Goal: Information Seeking & Learning: Learn about a topic

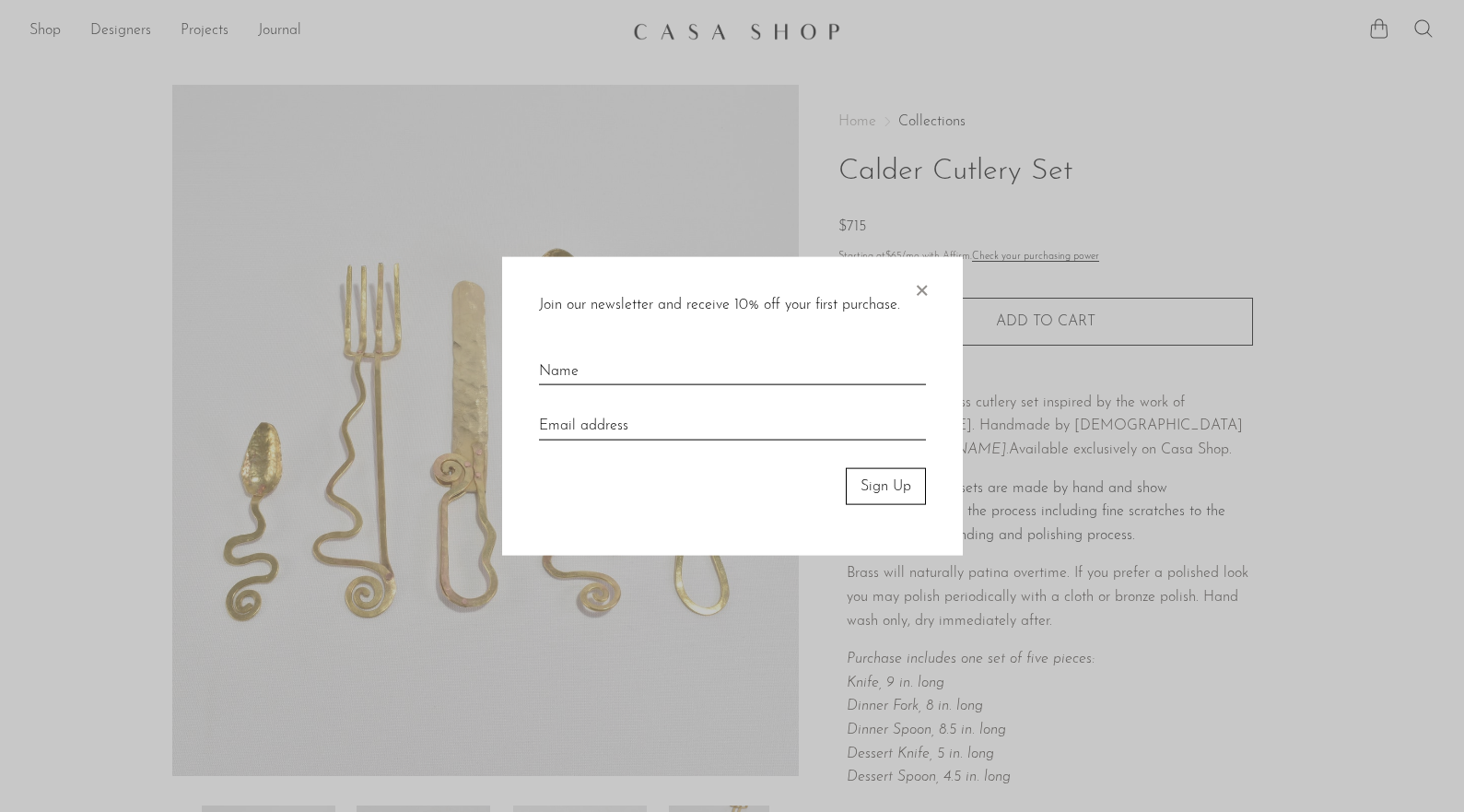
click at [920, 280] on span "×" at bounding box center [921, 286] width 18 height 59
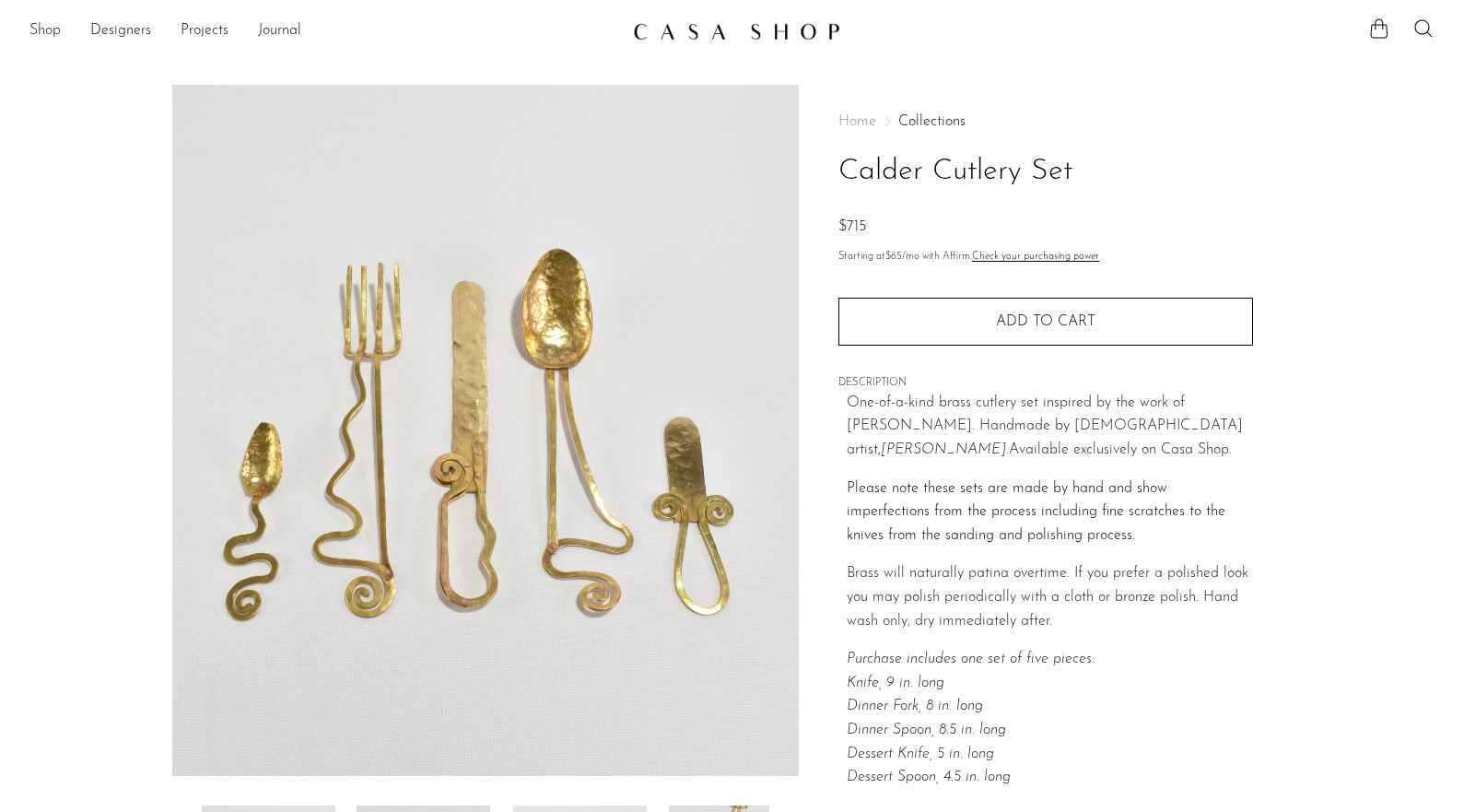
click at [42, 30] on link "Shop" at bounding box center [45, 31] width 32 height 24
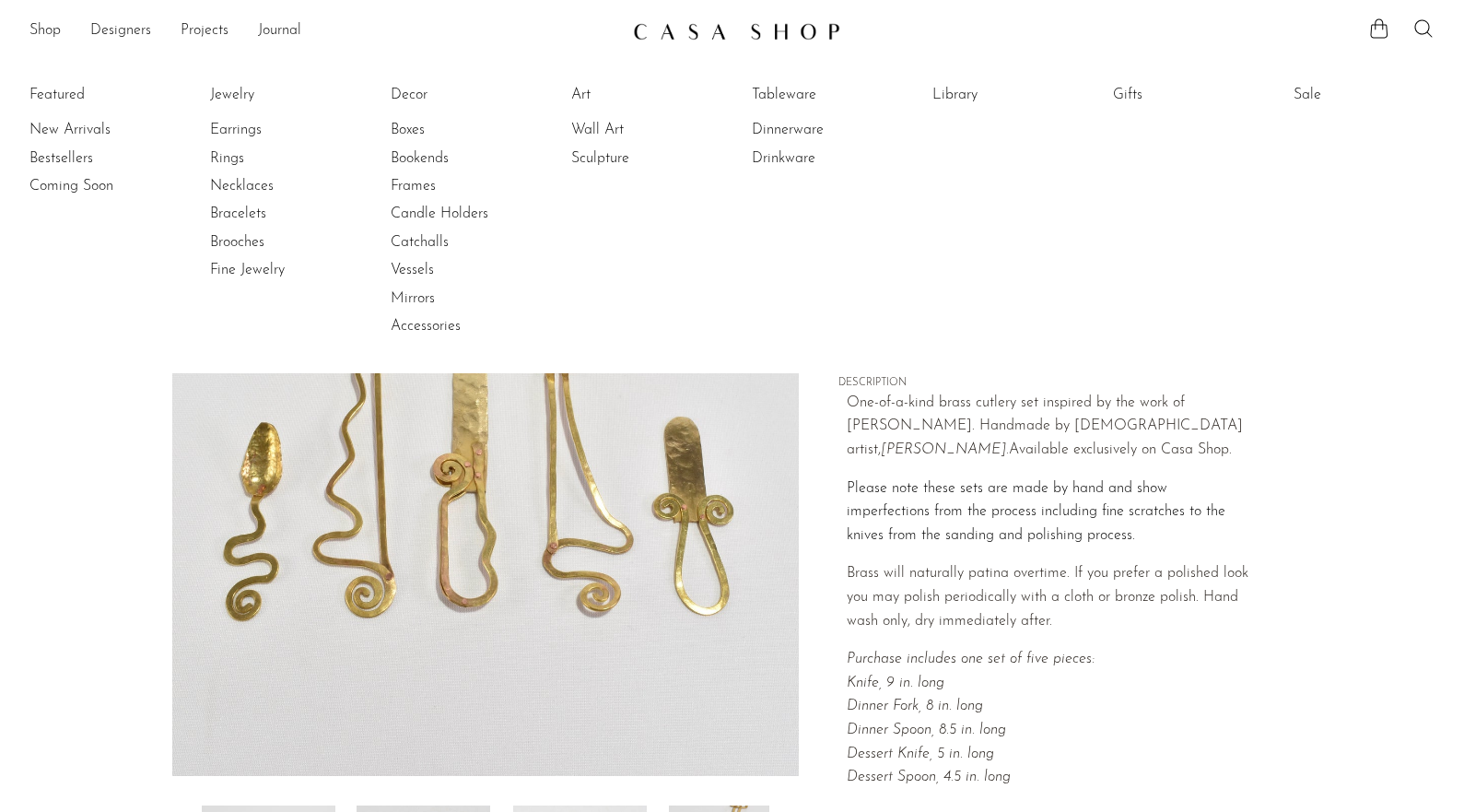
click at [158, 452] on article "Calder Cutlery Set $715" at bounding box center [732, 519] width 1179 height 869
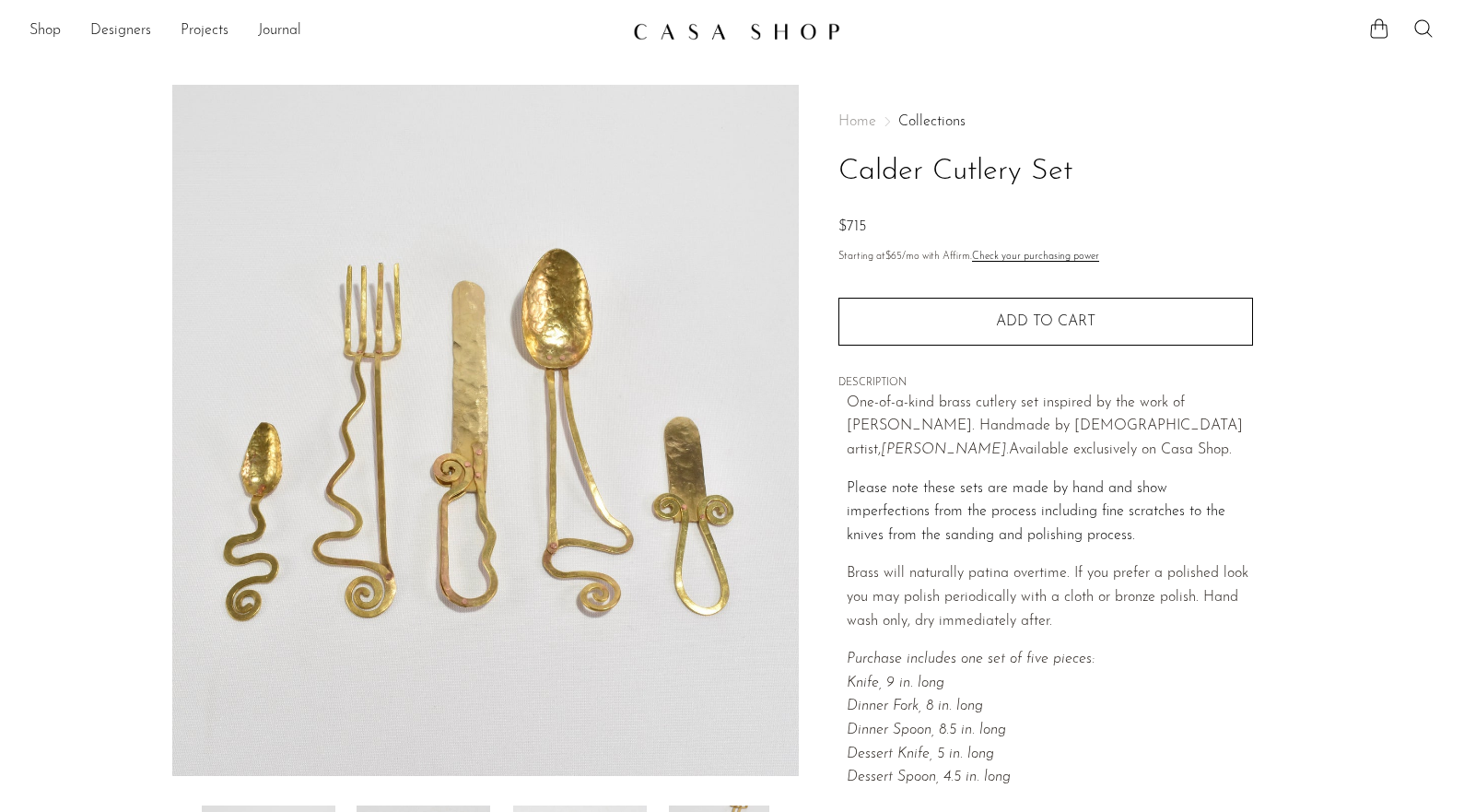
click at [464, 440] on img at bounding box center [486, 429] width 628 height 691
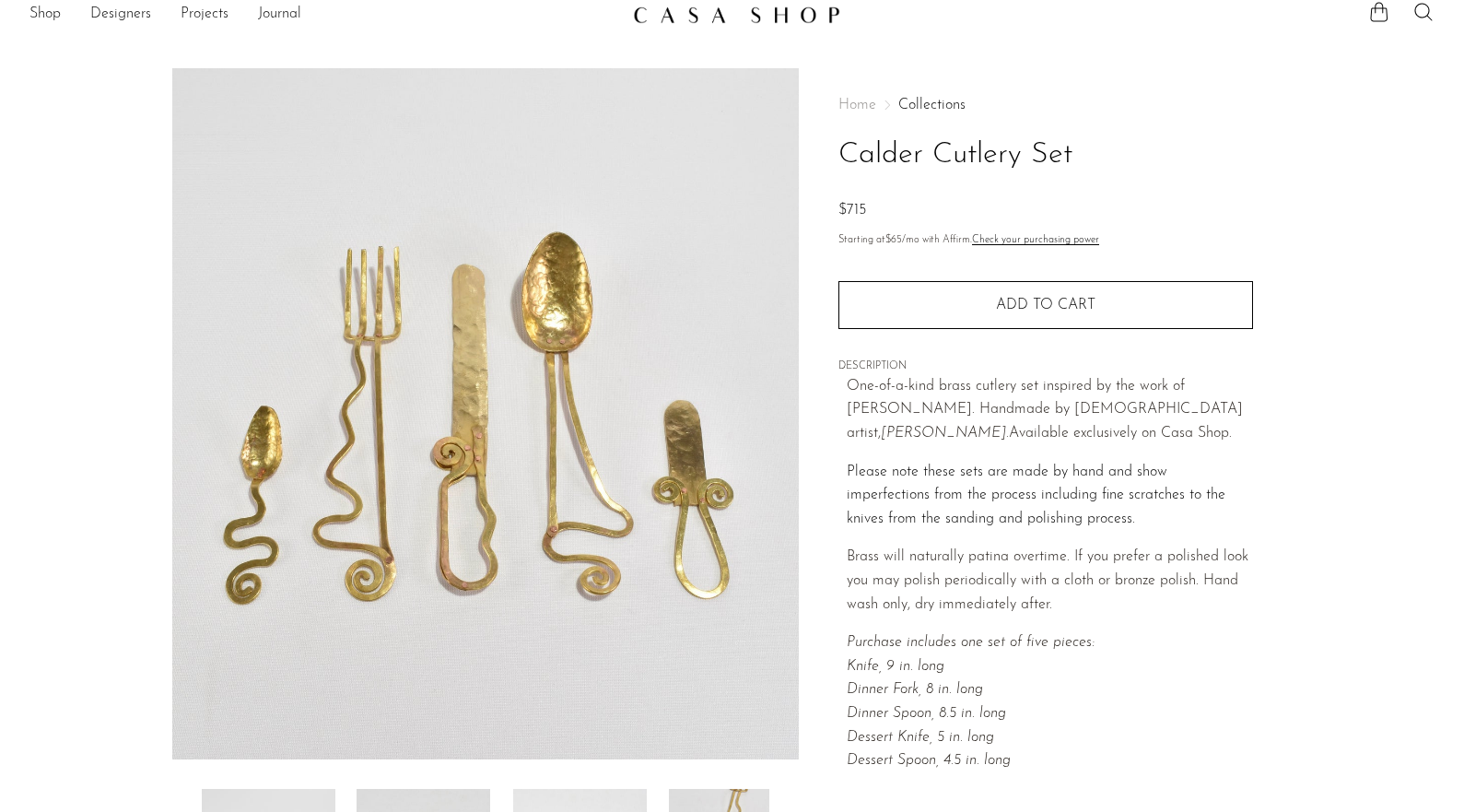
scroll to position [17, 0]
drag, startPoint x: 1191, startPoint y: 385, endPoint x: 890, endPoint y: 404, distance: 301.6
click at [890, 404] on p "One-of-a-kind brass cutlery set inspired by the work of Alexander Calder. Handm…" at bounding box center [1050, 409] width 407 height 71
copy p "Alexander Calder."
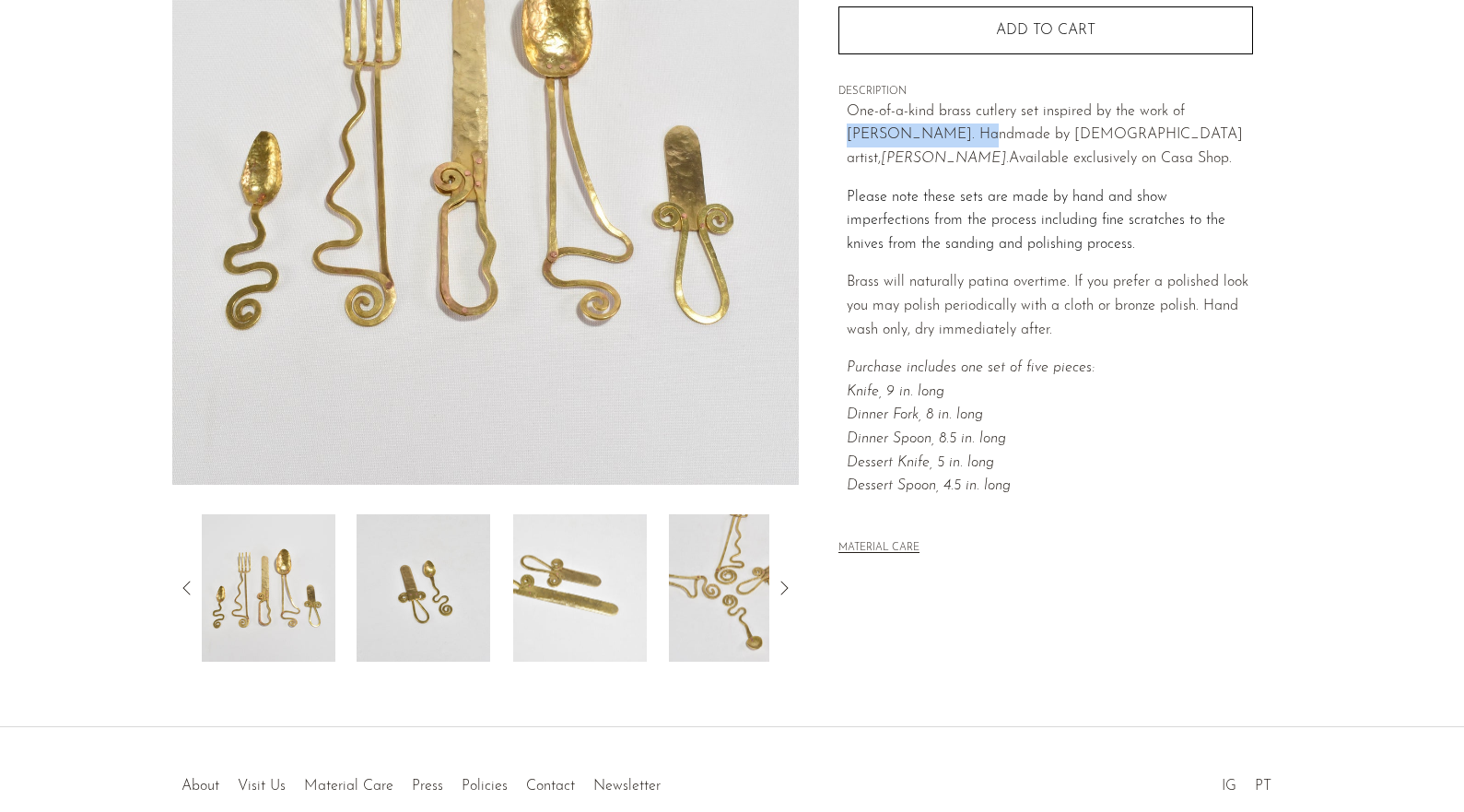
scroll to position [295, 0]
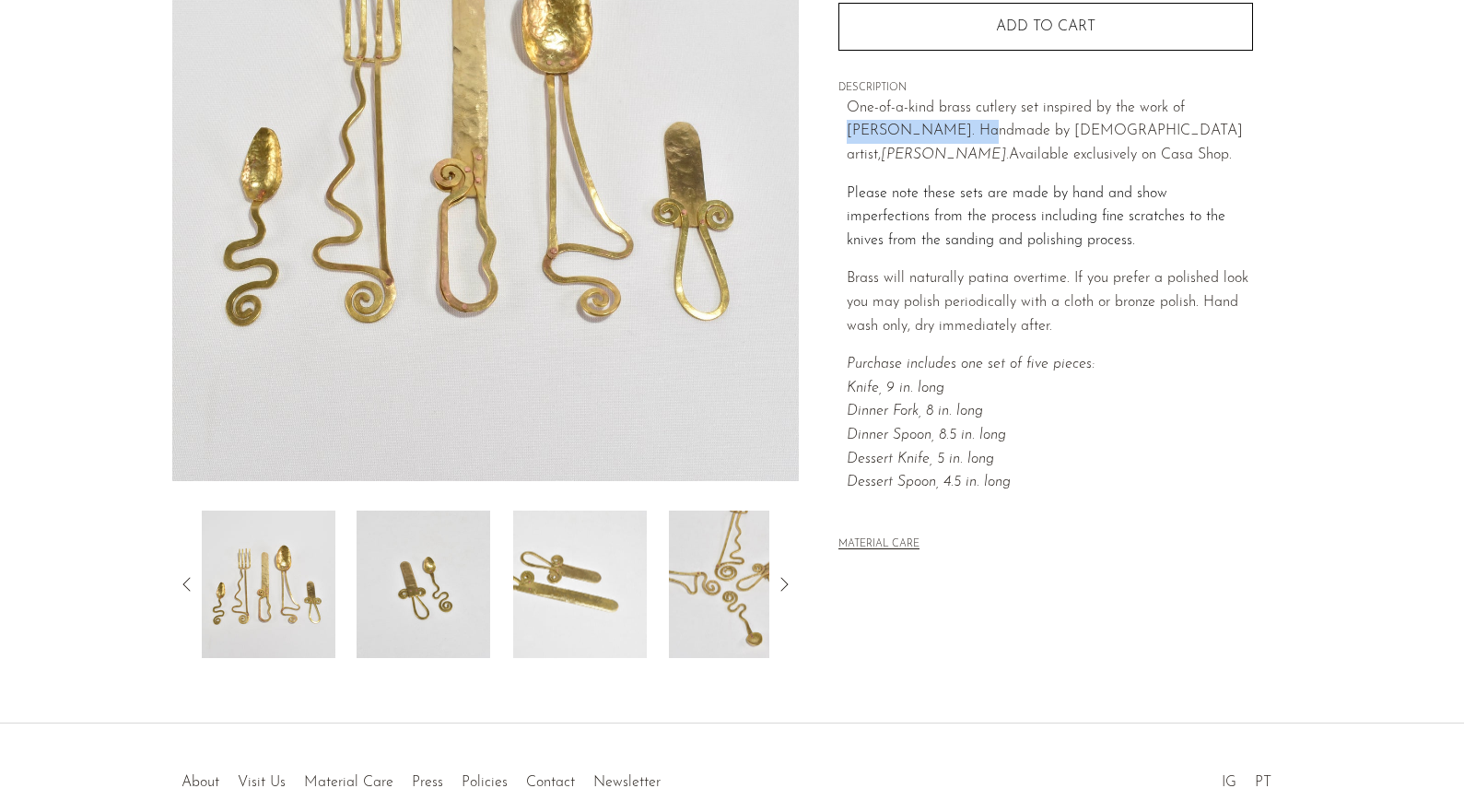
click at [451, 590] on img at bounding box center [423, 585] width 133 height 148
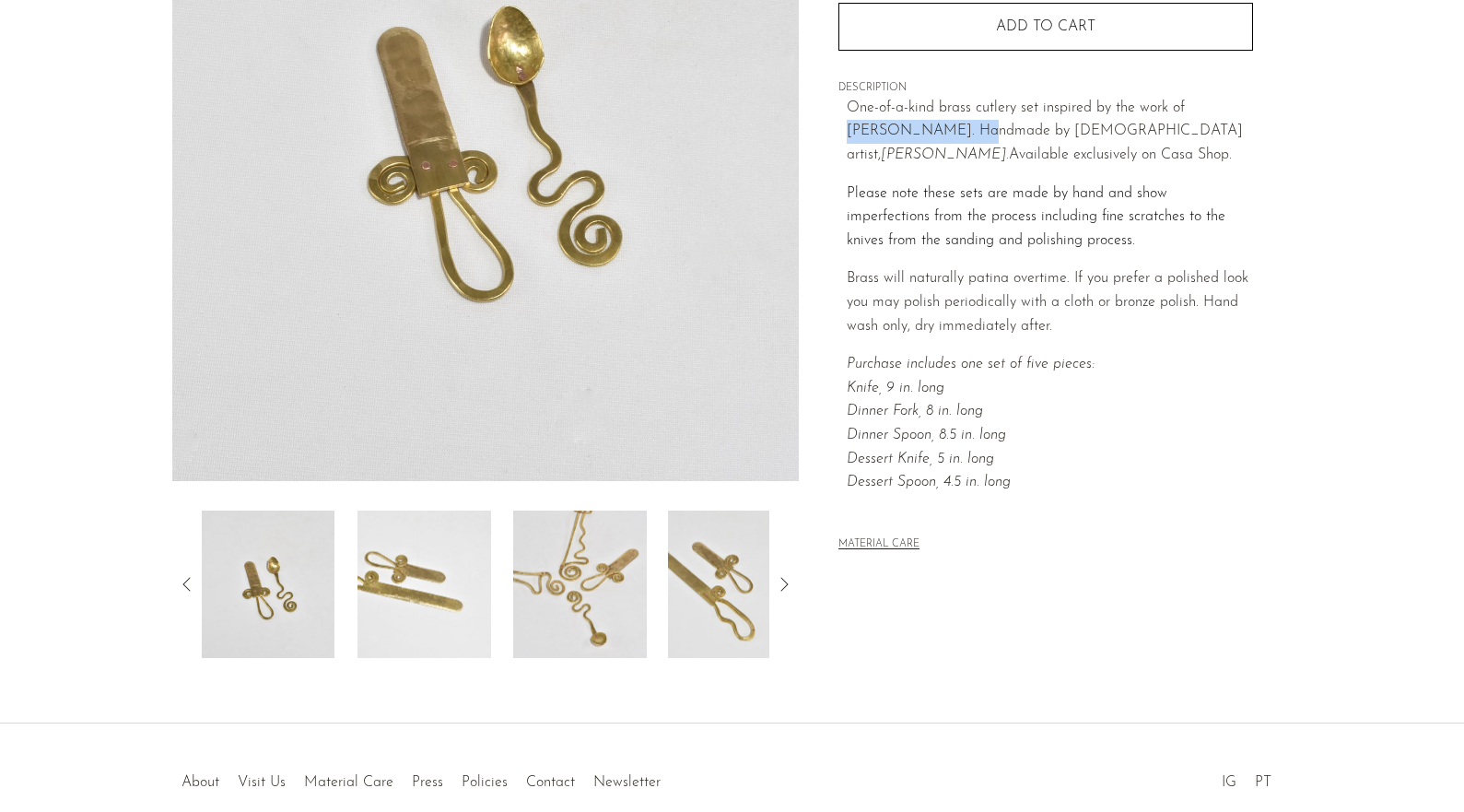
click at [569, 607] on img at bounding box center [579, 585] width 133 height 148
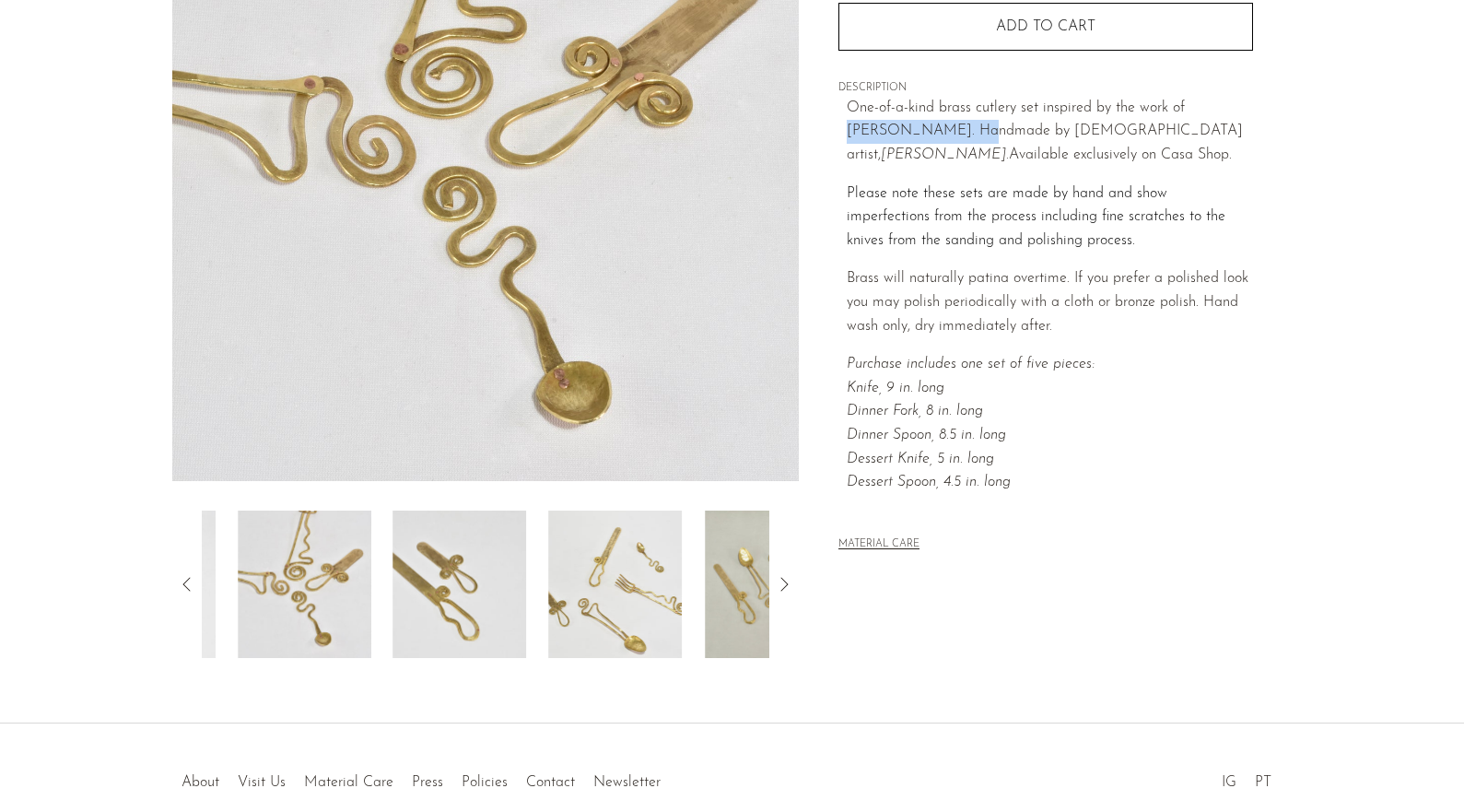
scroll to position [0, 0]
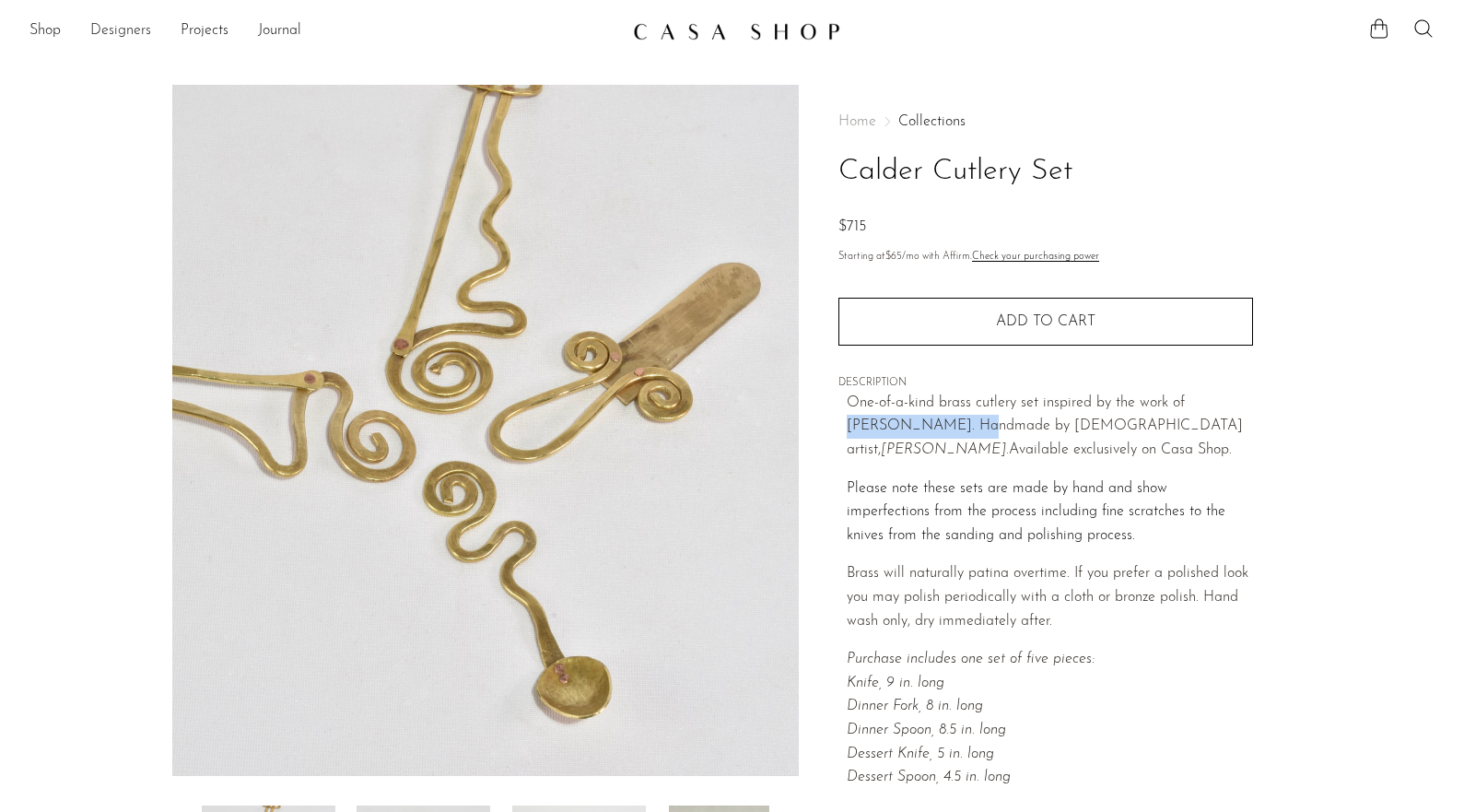
click at [128, 27] on link "Designers" at bounding box center [120, 31] width 60 height 24
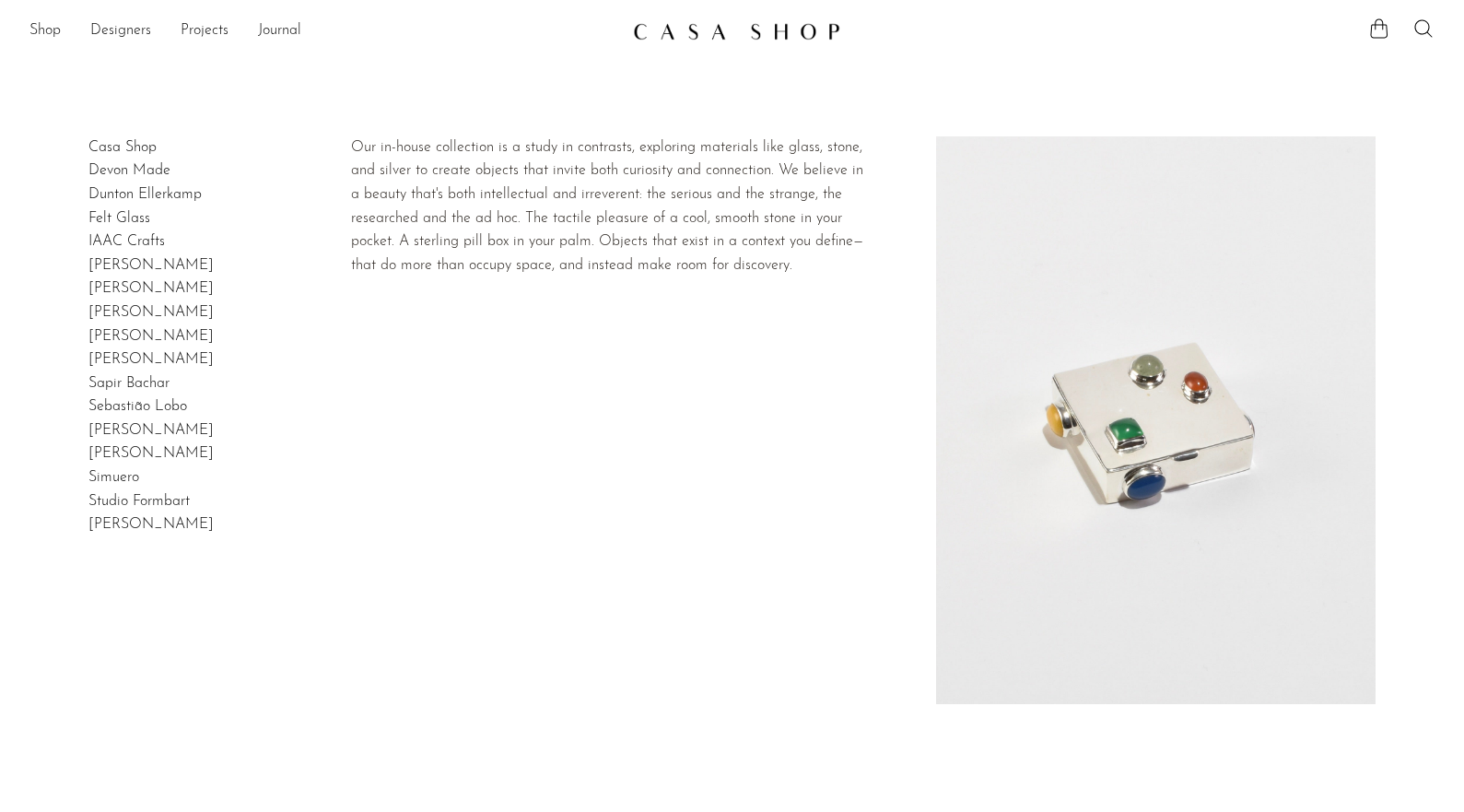
click at [142, 142] on link "Casa Shop" at bounding box center [122, 147] width 68 height 14
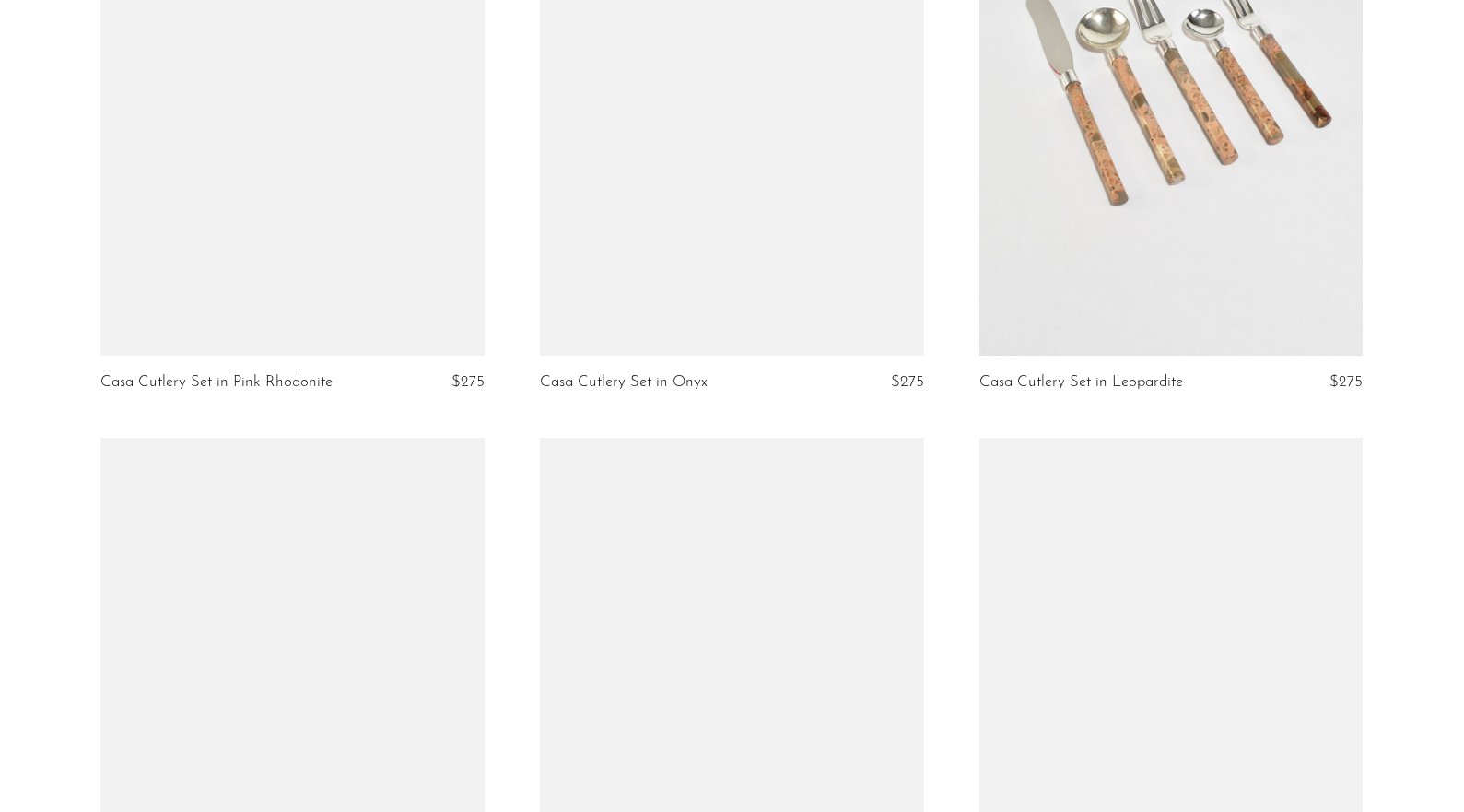
scroll to position [2272, 0]
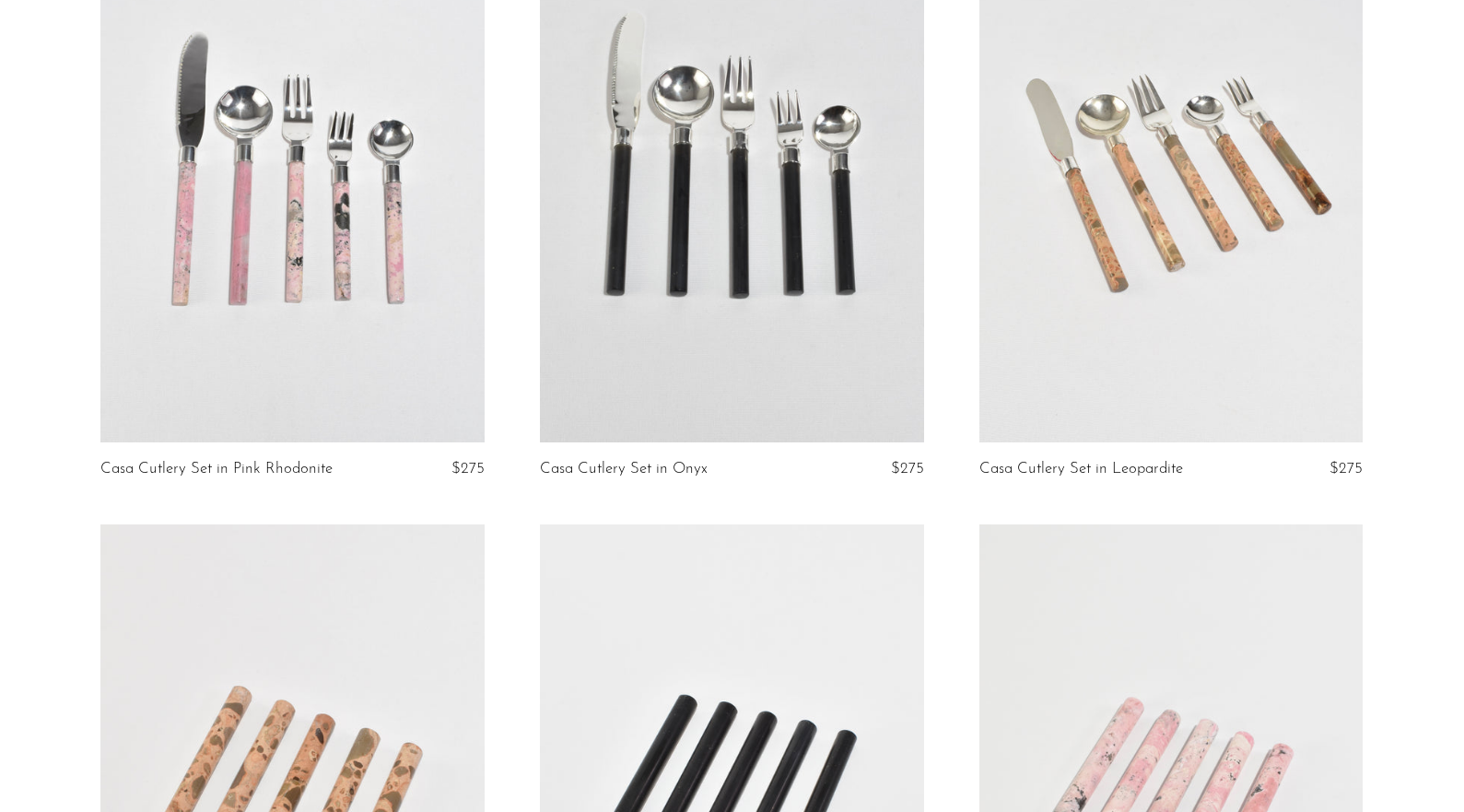
click at [1148, 347] on link at bounding box center [1172, 174] width 384 height 537
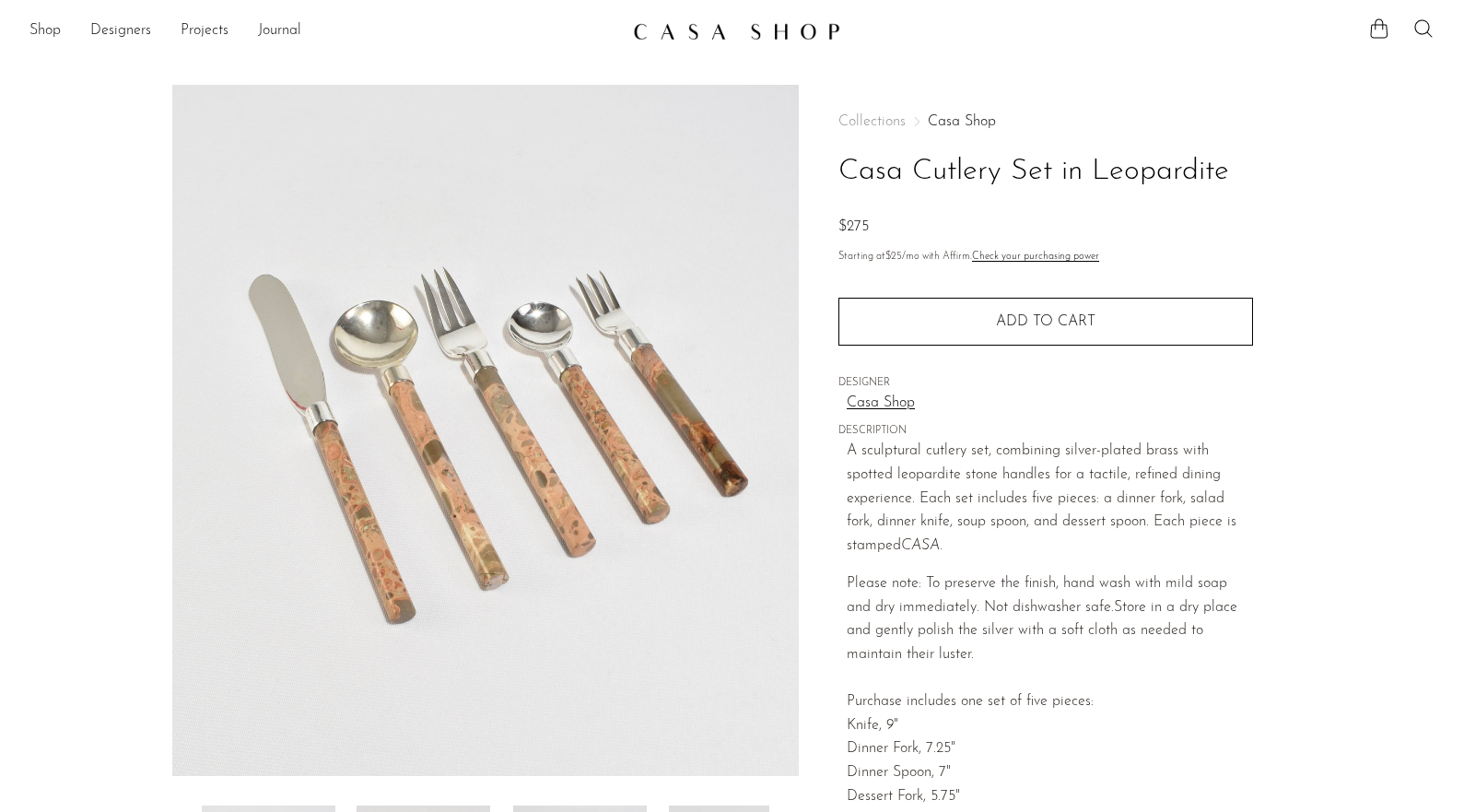
click at [904, 398] on link "Casa Shop" at bounding box center [1050, 404] width 407 height 24
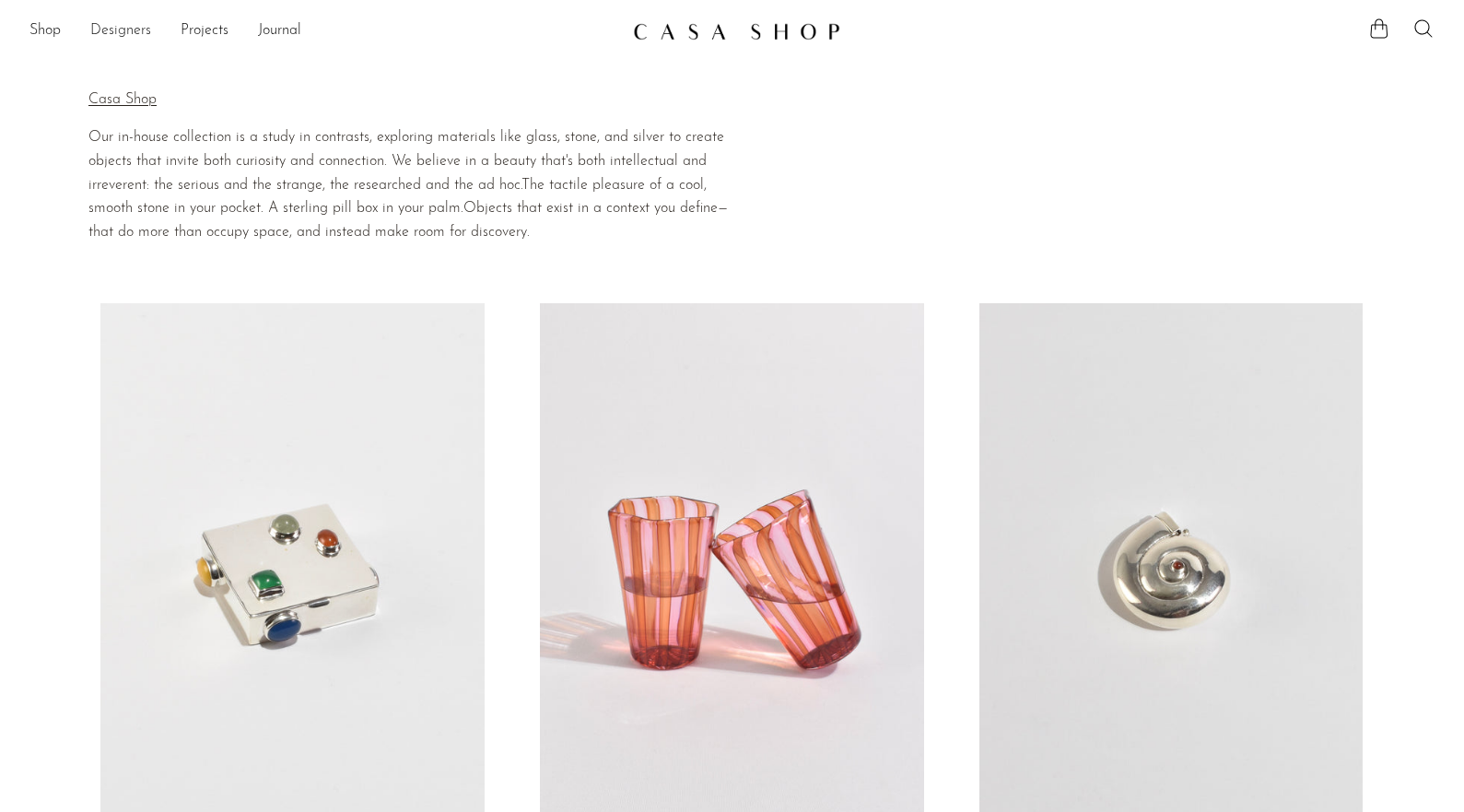
click at [128, 31] on link "Designers" at bounding box center [120, 31] width 60 height 24
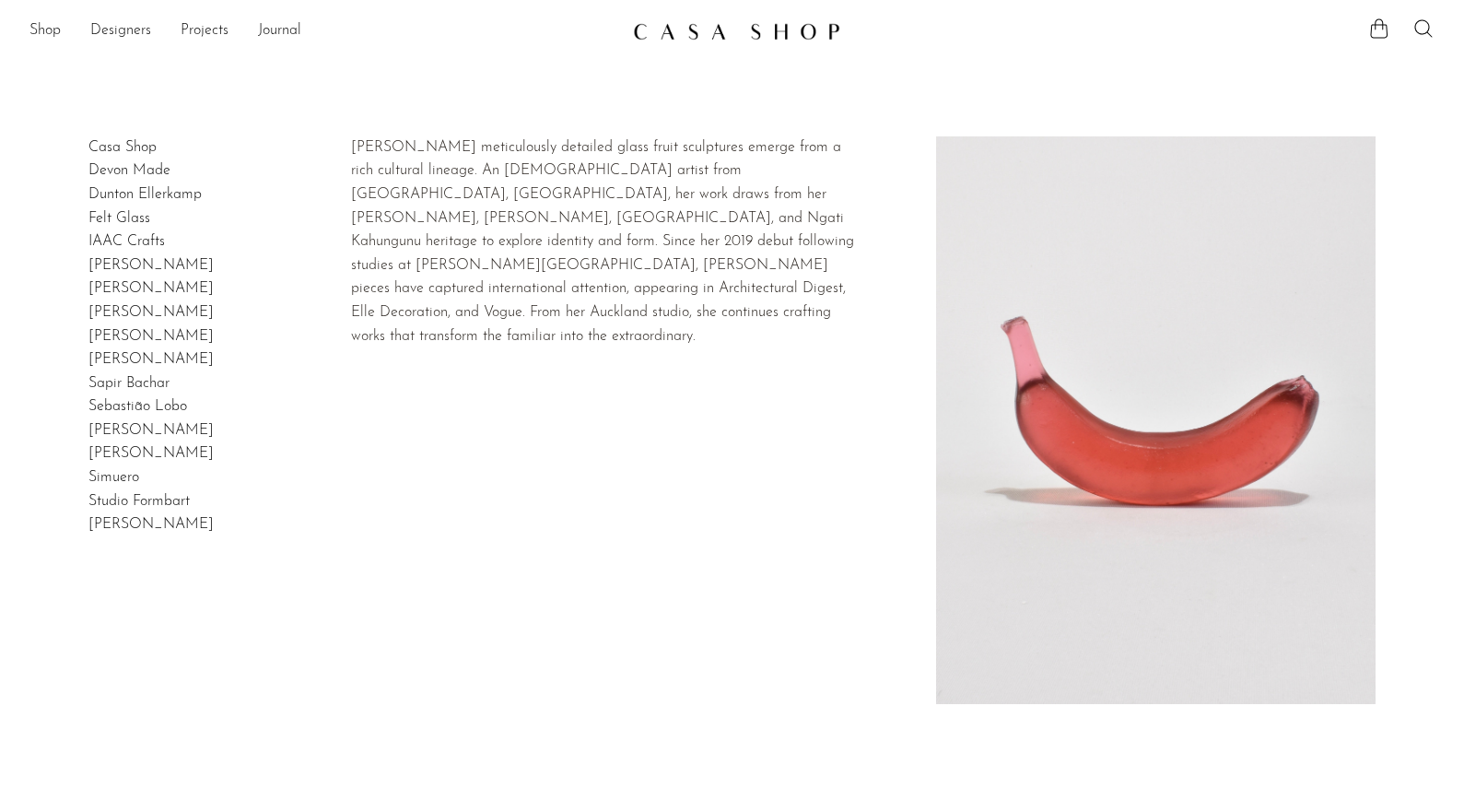
click at [144, 173] on link "Devon Made" at bounding box center [129, 170] width 82 height 14
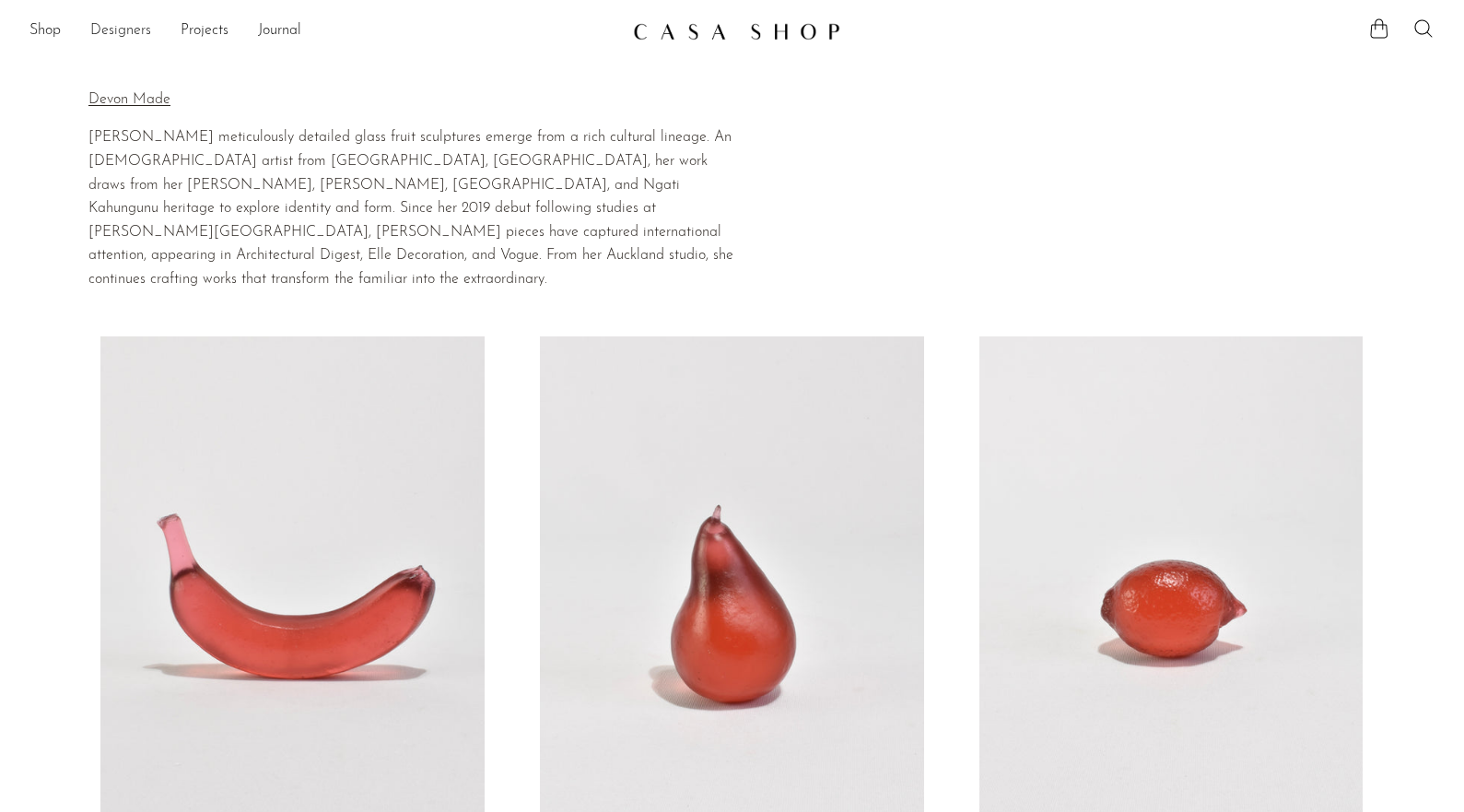
click at [138, 35] on link "Designers" at bounding box center [120, 31] width 60 height 24
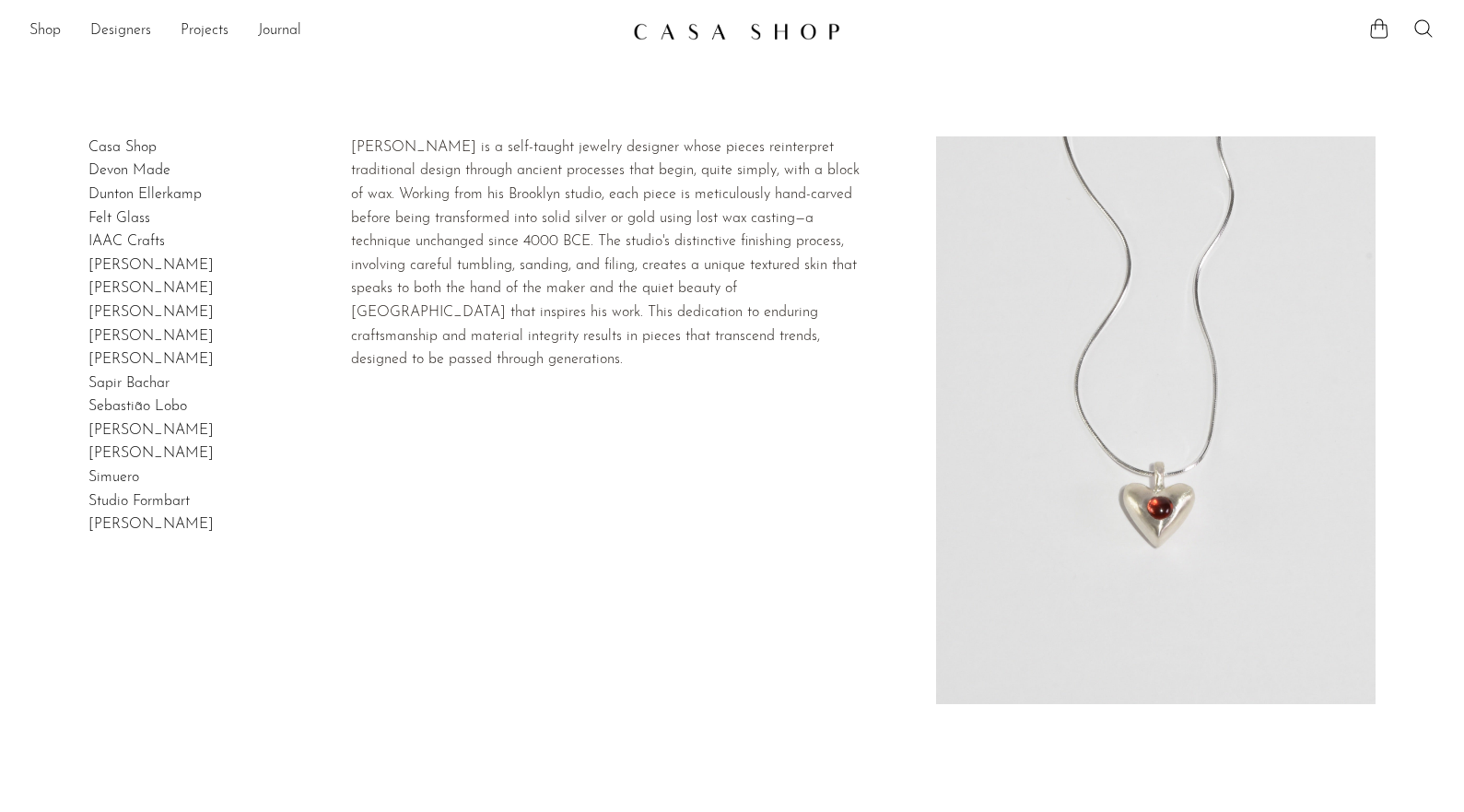
click at [141, 197] on link "Dunton Ellerkamp" at bounding box center [145, 194] width 113 height 14
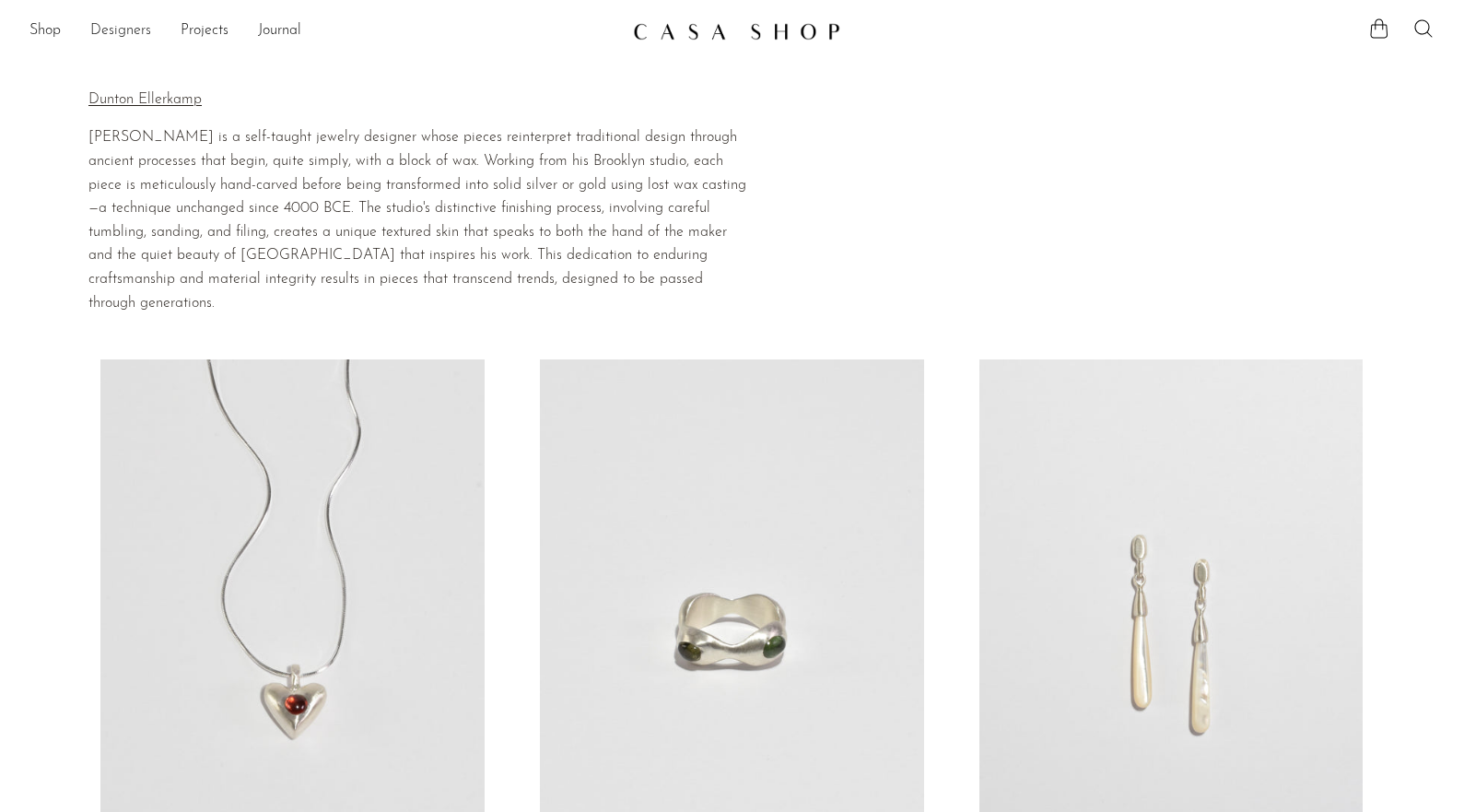
click at [134, 25] on link "Designers" at bounding box center [120, 31] width 60 height 24
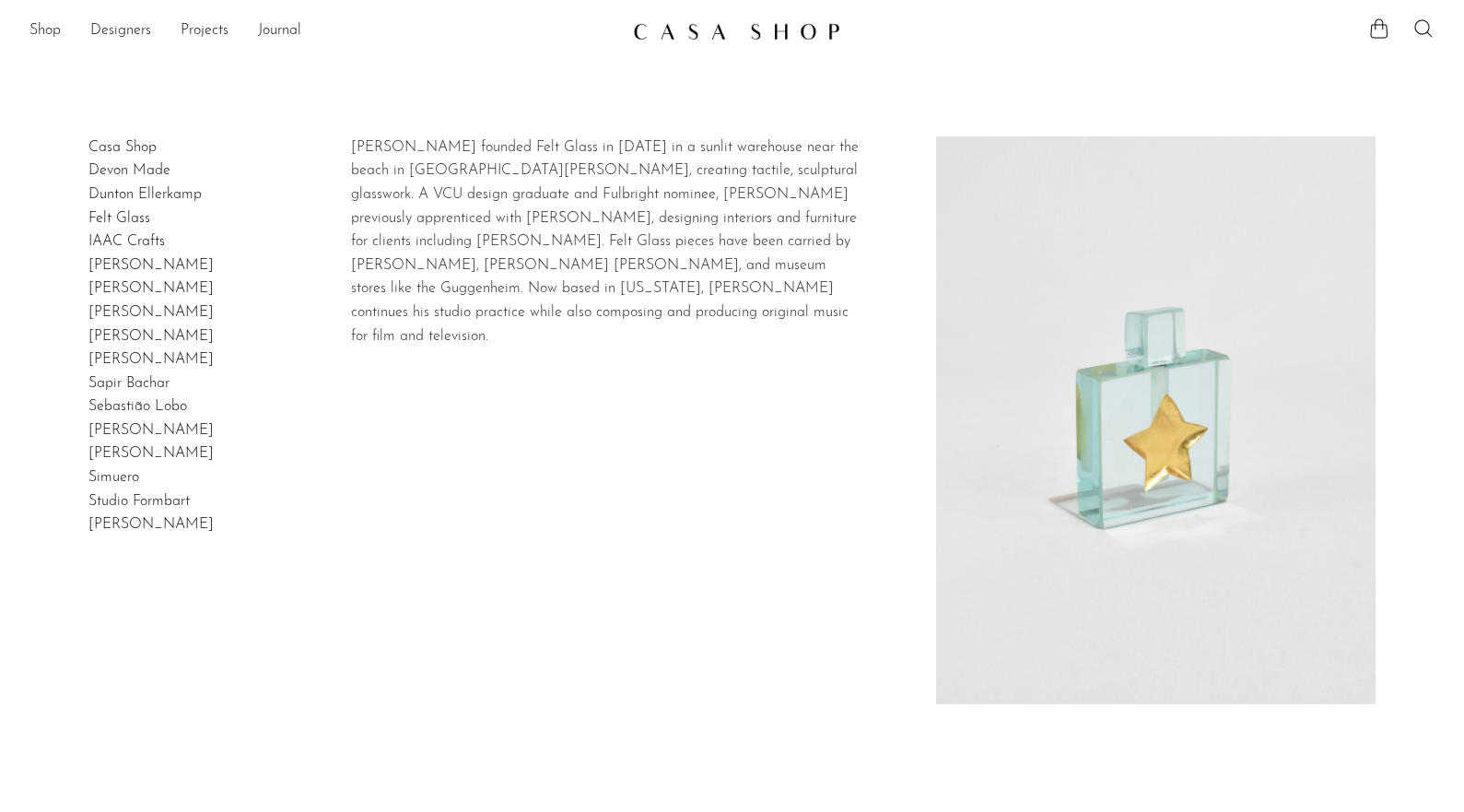
click at [128, 219] on link "Felt Glass" at bounding box center [119, 218] width 61 height 14
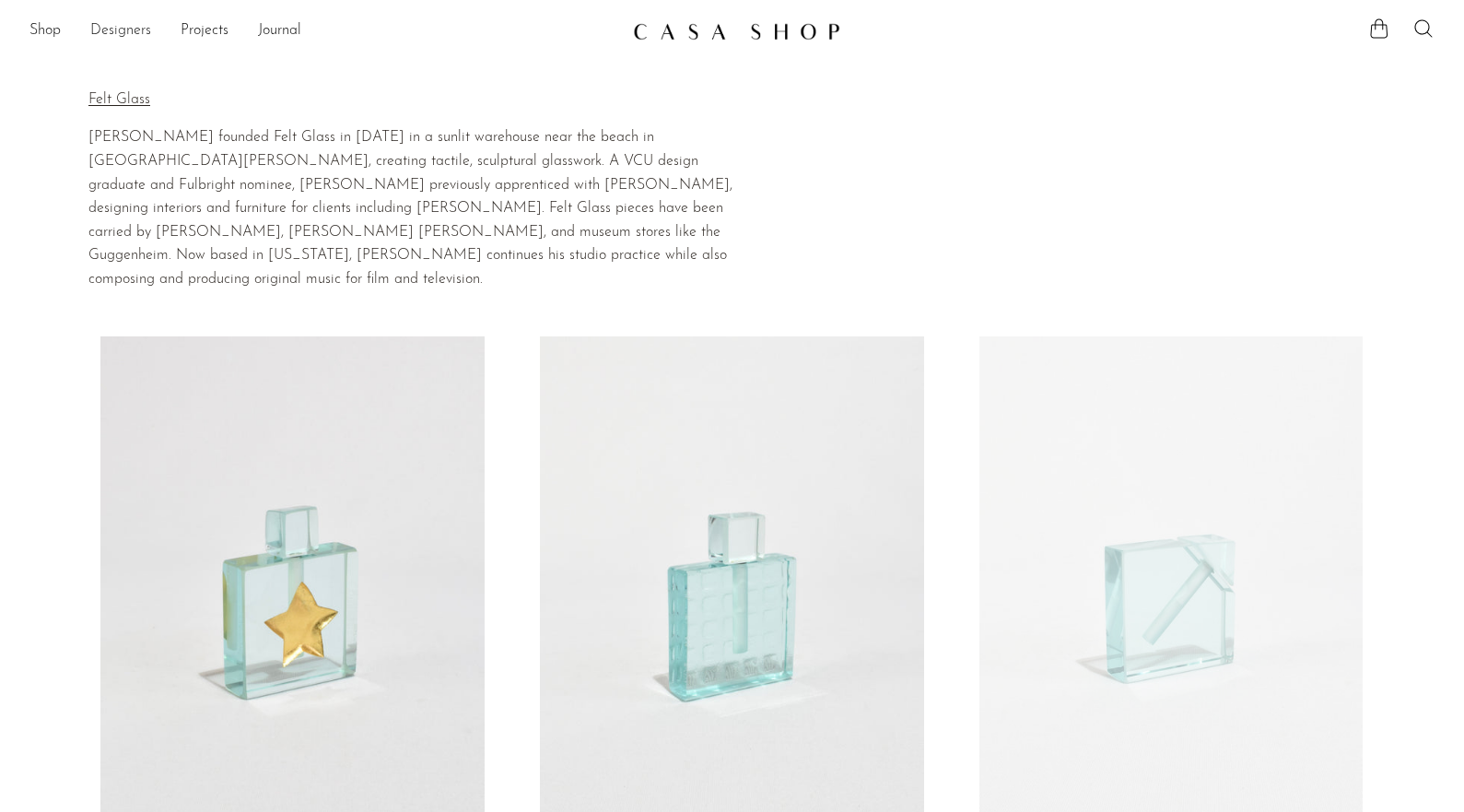
click at [124, 35] on link "Designers" at bounding box center [120, 31] width 60 height 24
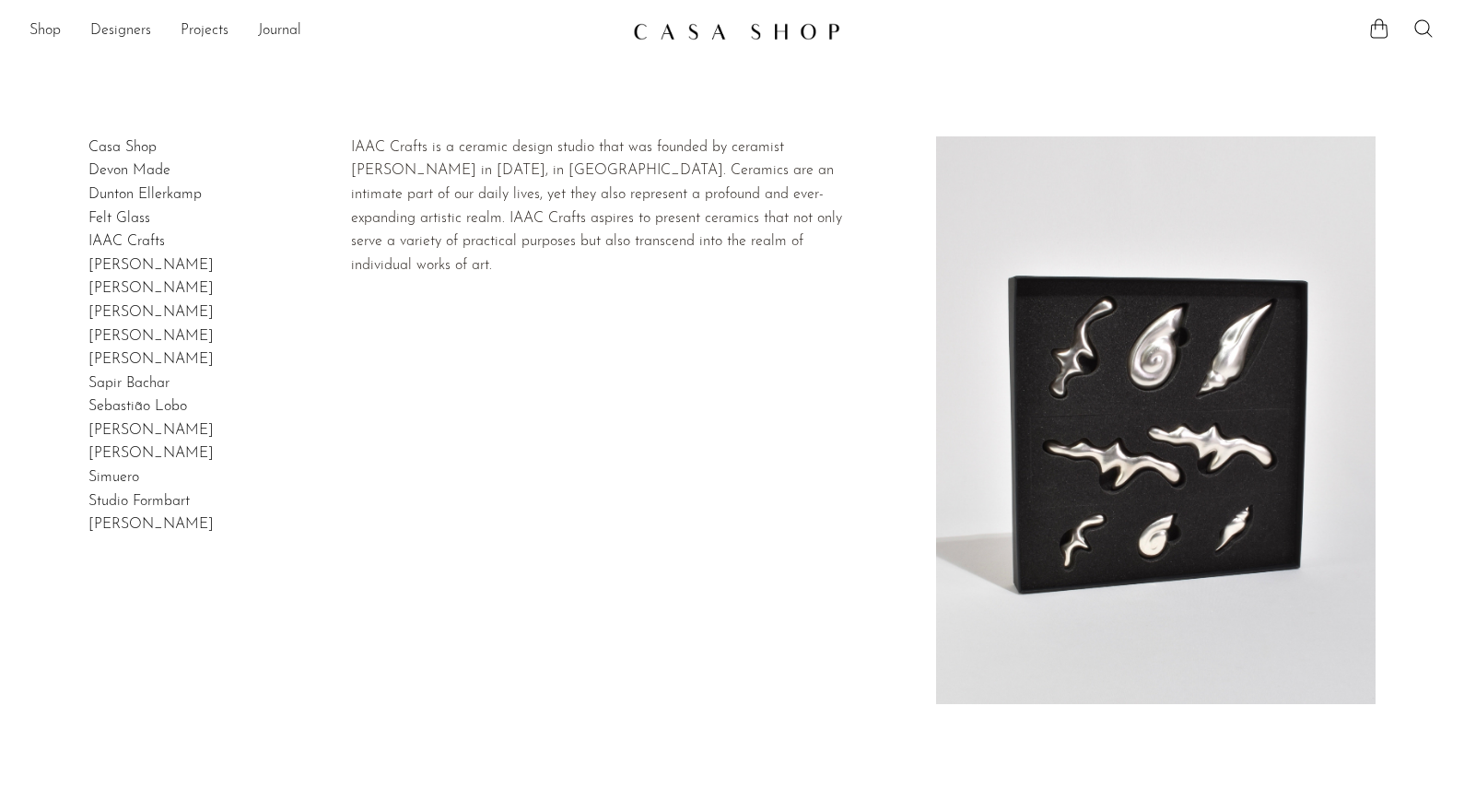
click at [133, 240] on link "IAAC Crafts" at bounding box center [127, 241] width 77 height 14
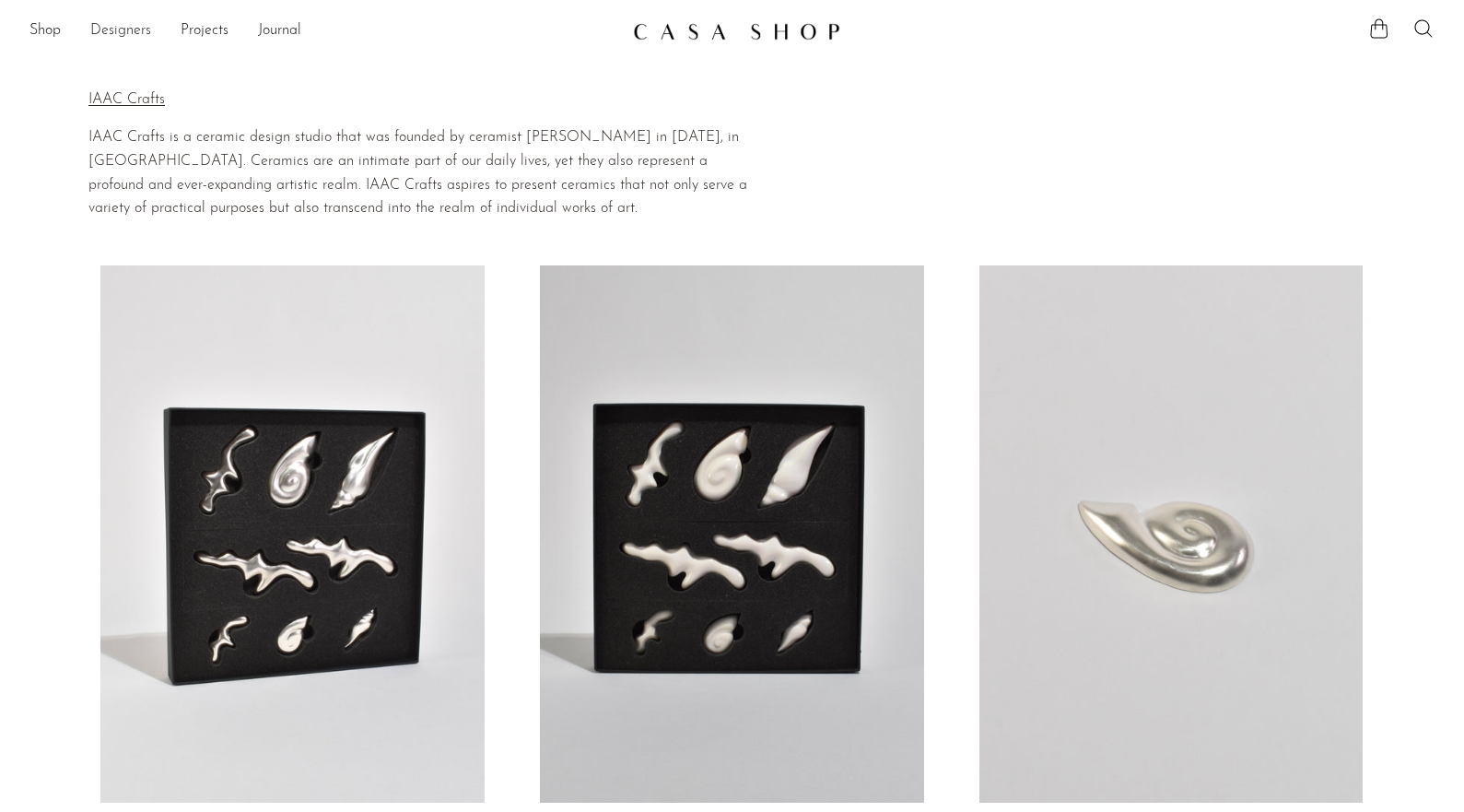
click at [124, 33] on link "Designers" at bounding box center [120, 31] width 60 height 24
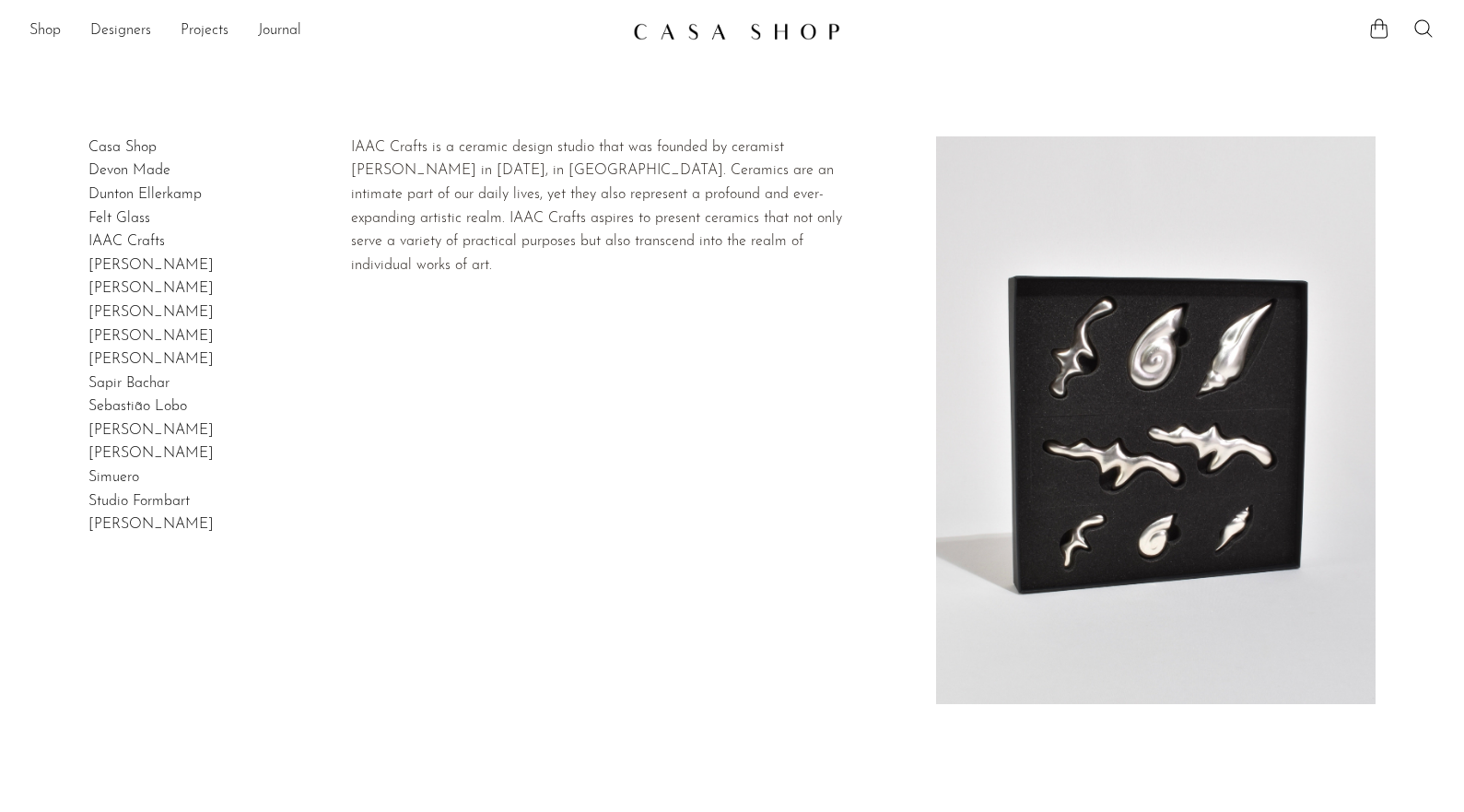
click at [128, 241] on link "IAAC Crafts" at bounding box center [127, 241] width 77 height 14
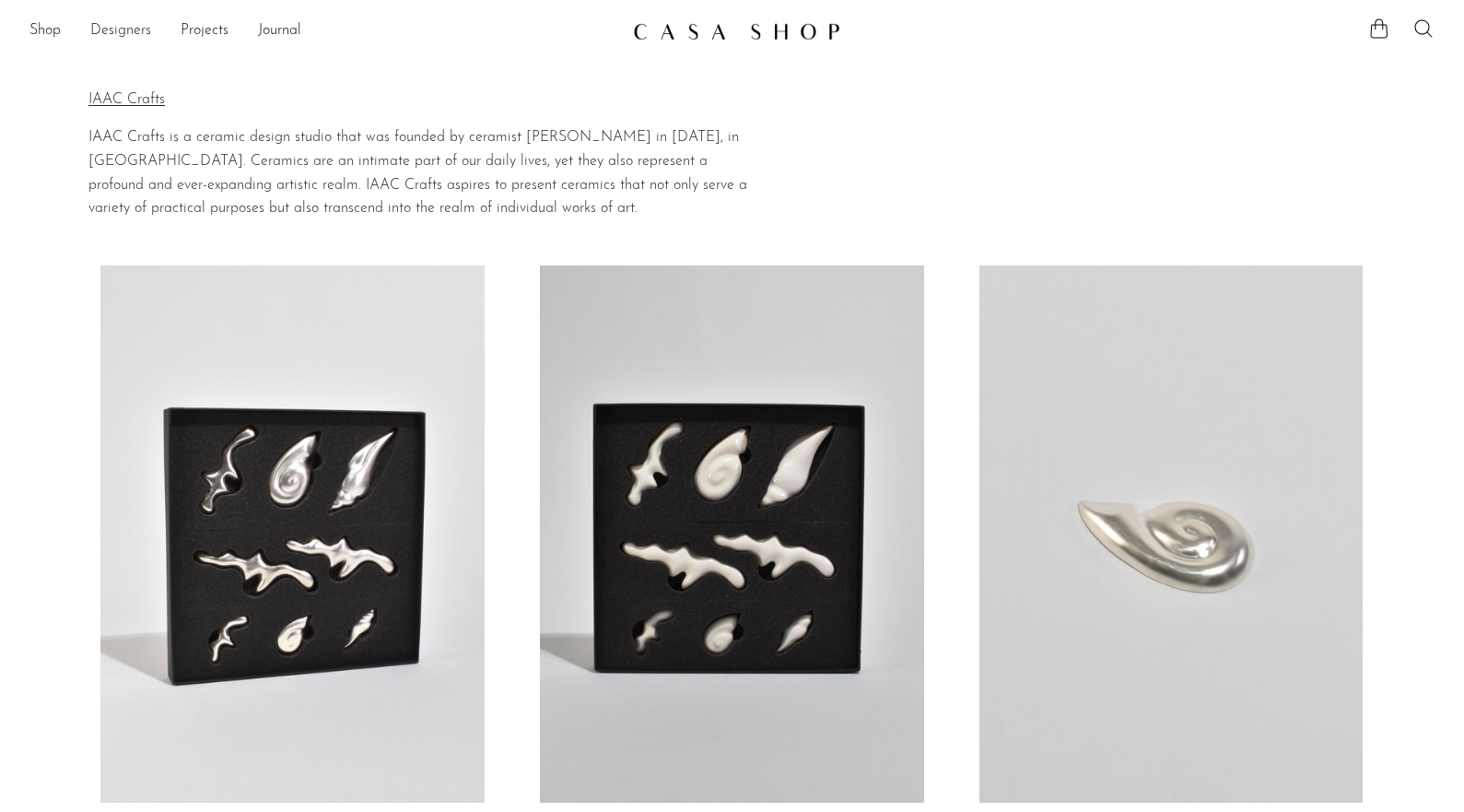
click at [131, 33] on link "Designers" at bounding box center [120, 31] width 60 height 24
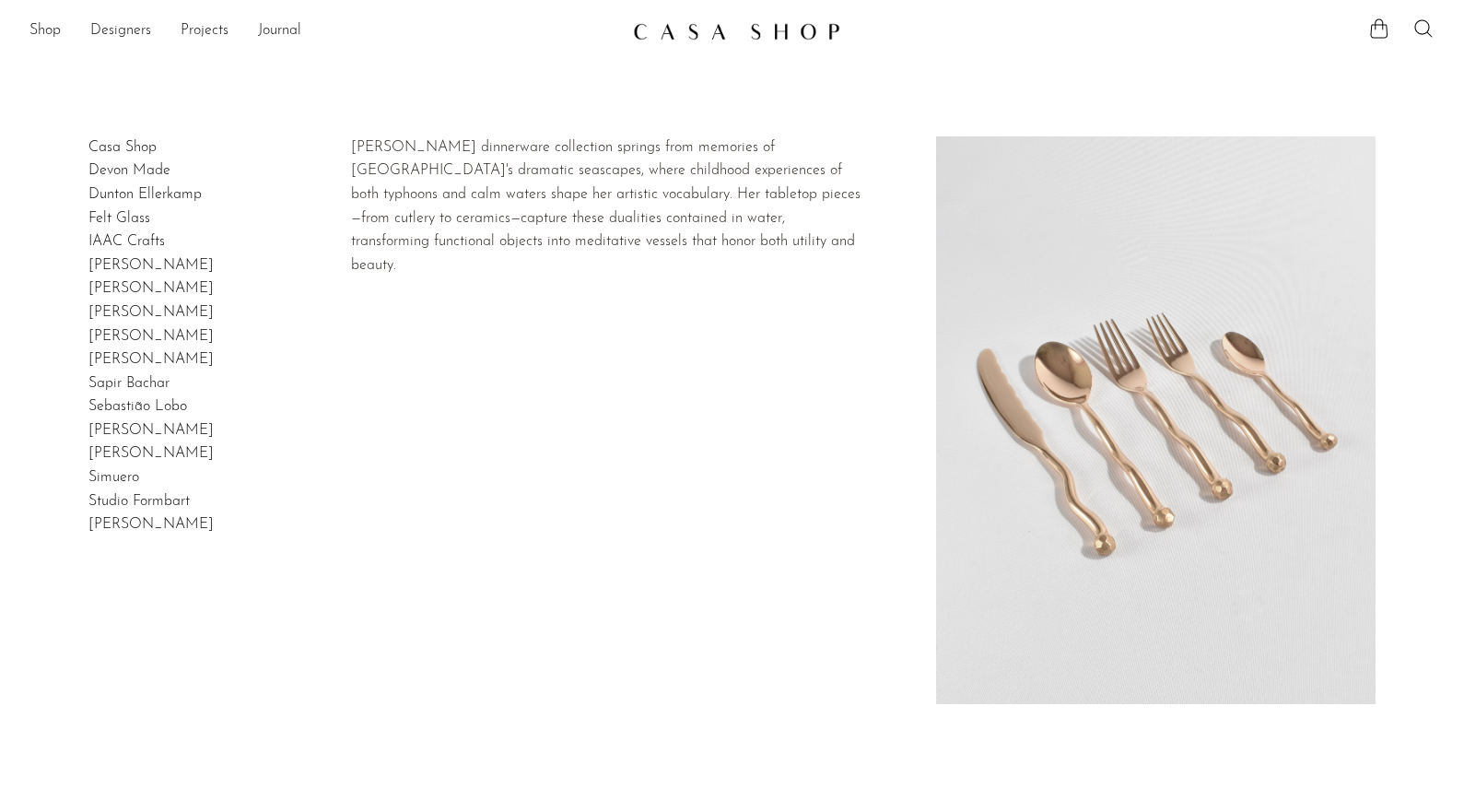
click at [132, 269] on link "[PERSON_NAME]" at bounding box center [151, 265] width 126 height 14
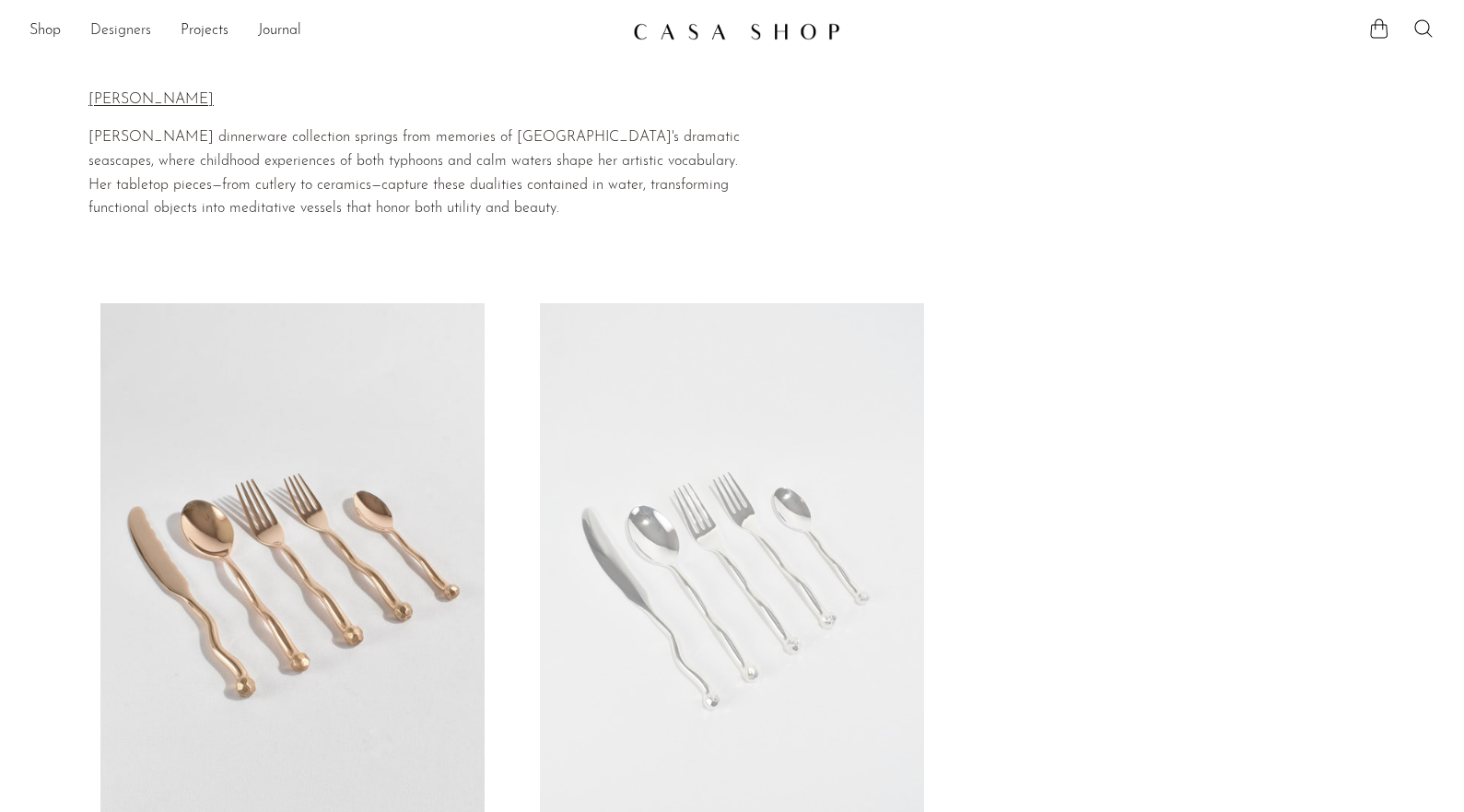
click at [115, 31] on link "Designers" at bounding box center [120, 31] width 60 height 24
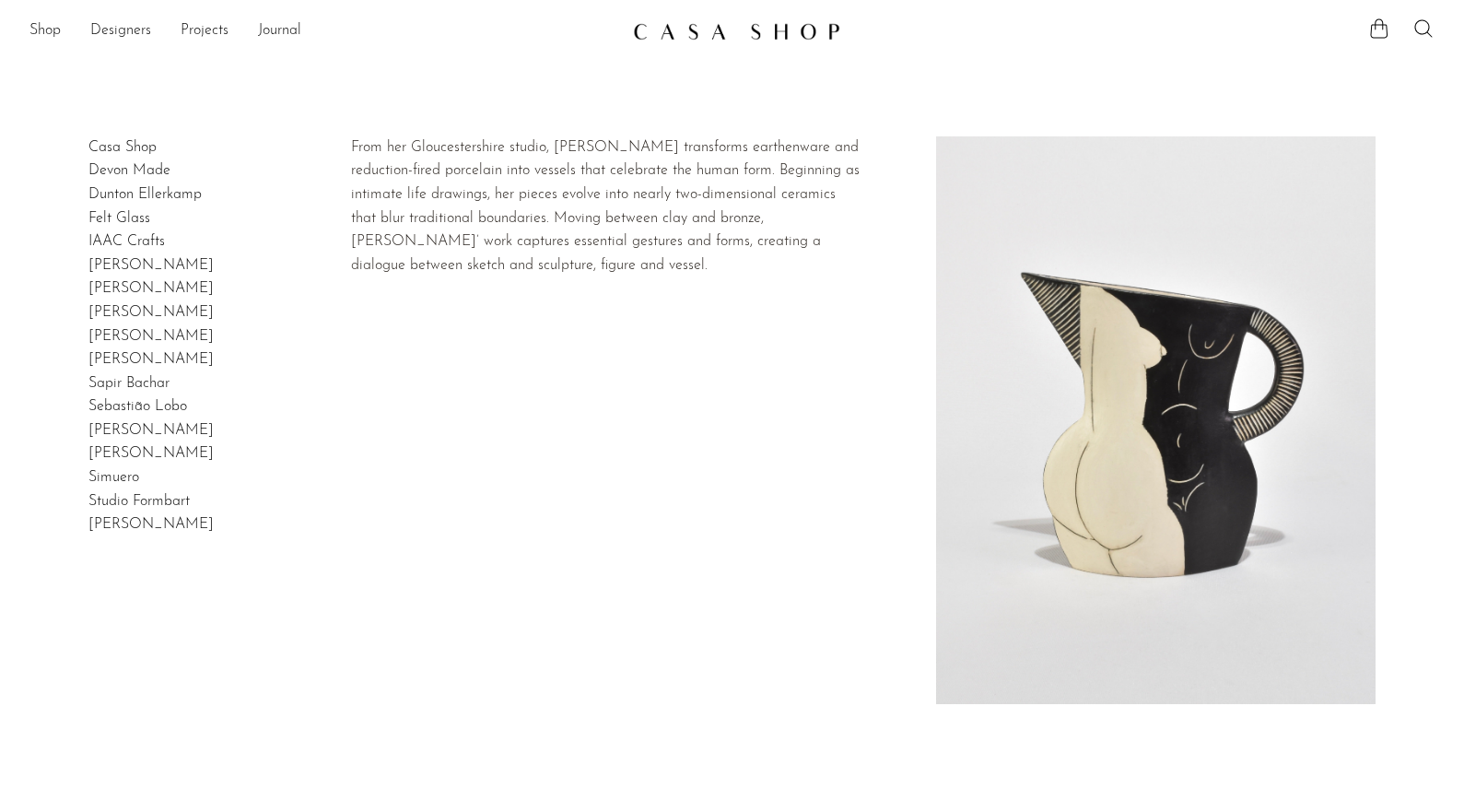
click at [134, 290] on link "[PERSON_NAME]" at bounding box center [151, 288] width 126 height 14
